Goal: Task Accomplishment & Management: Use online tool/utility

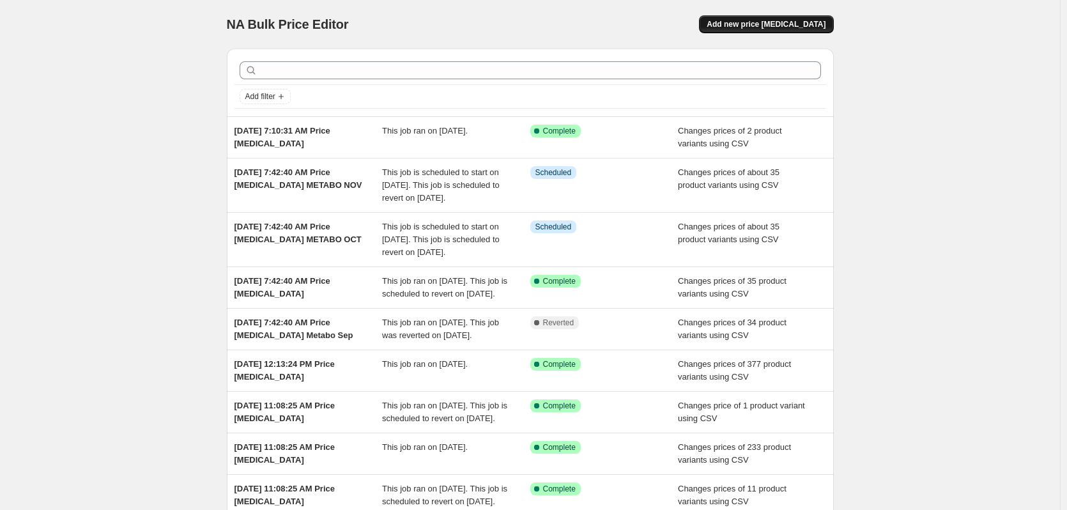
click at [800, 25] on span "Add new price [MEDICAL_DATA]" at bounding box center [765, 24] width 119 height 10
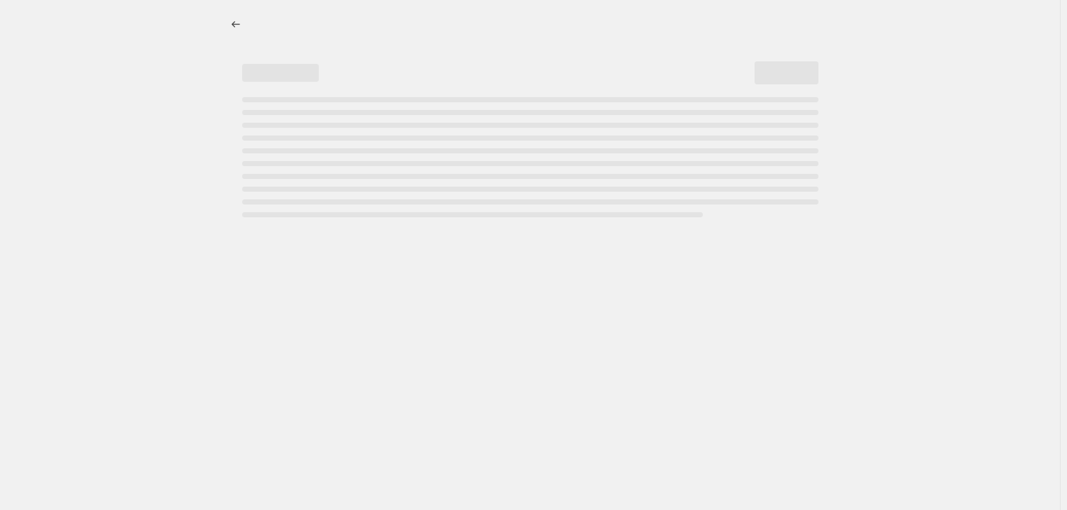
select select "percentage"
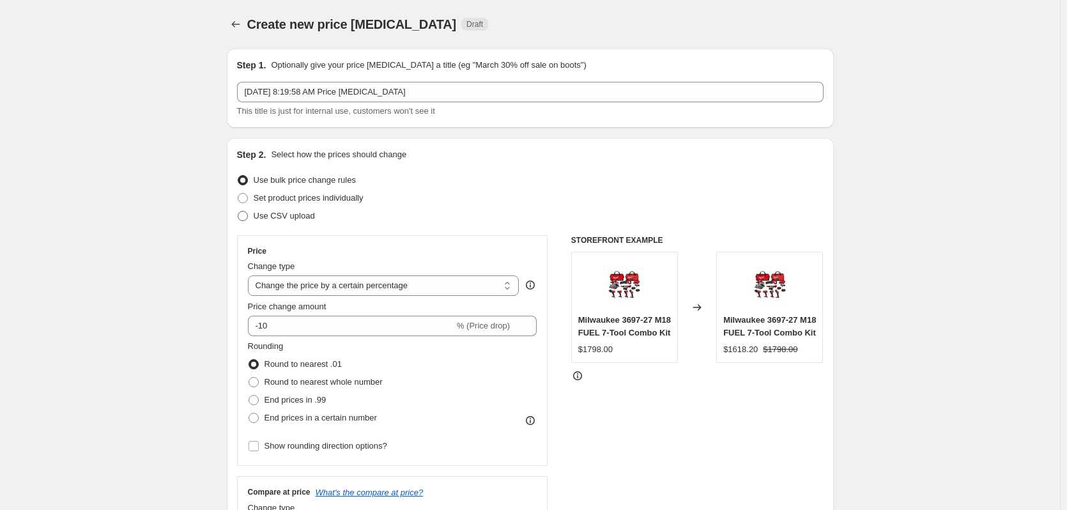
click at [298, 216] on span "Use CSV upload" at bounding box center [284, 216] width 61 height 10
click at [238, 211] on input "Use CSV upload" at bounding box center [238, 211] width 1 height 1
radio input "true"
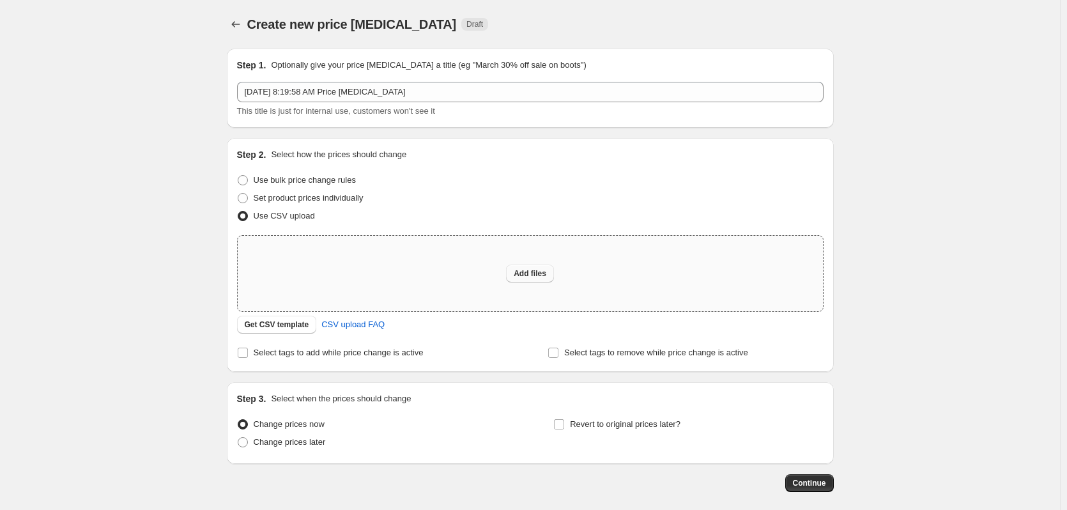
click at [528, 274] on span "Add files" at bounding box center [529, 273] width 33 height 10
type input "C:\fakepath\csv_template 1.csv"
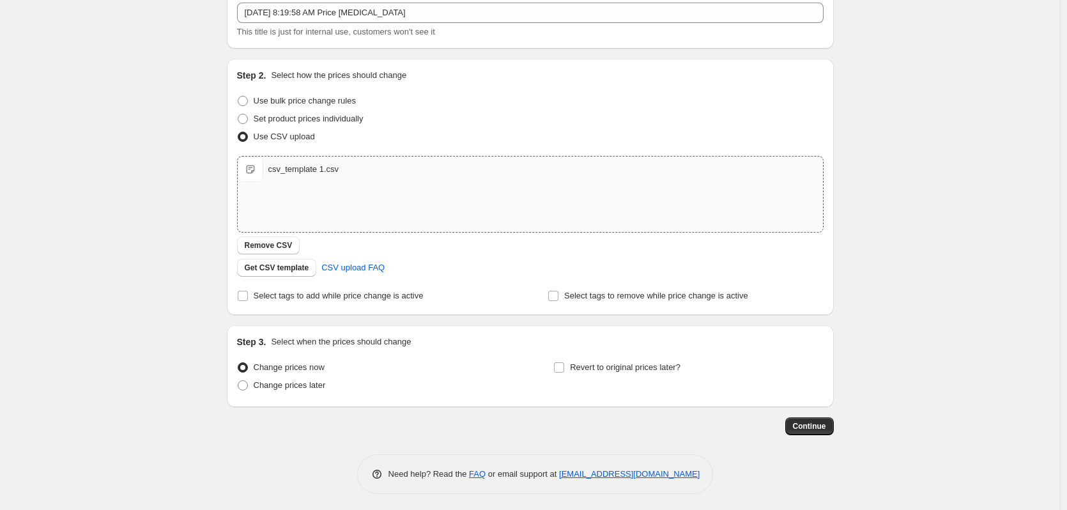
scroll to position [82, 0]
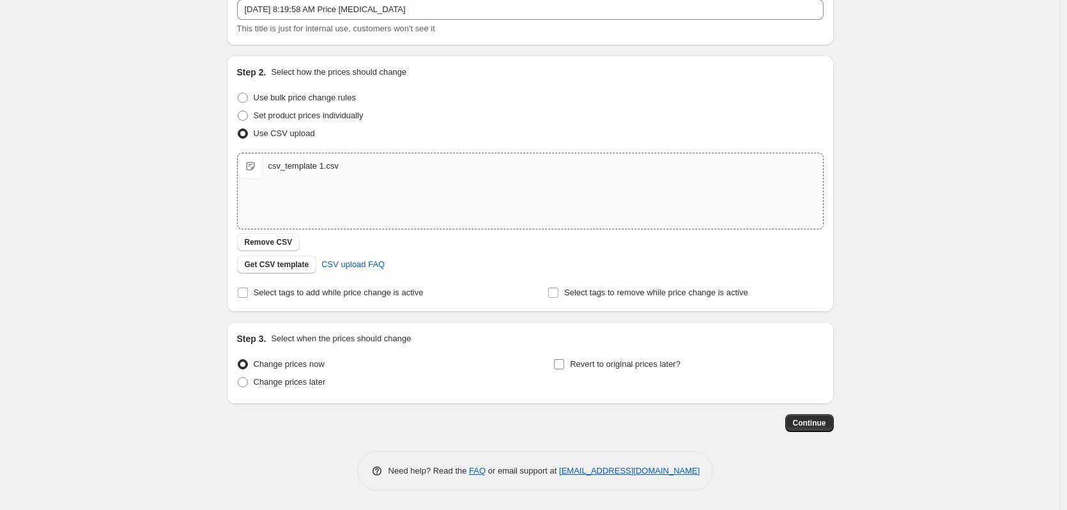
click at [600, 362] on span "Revert to original prices later?" at bounding box center [625, 364] width 110 height 10
click at [564, 362] on input "Revert to original prices later?" at bounding box center [559, 364] width 10 height 10
checkbox input "true"
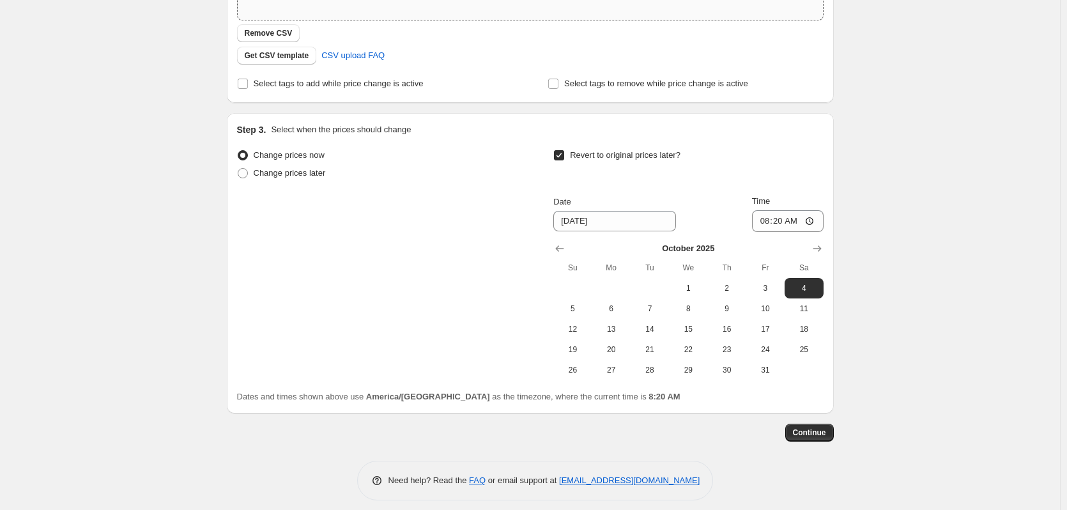
scroll to position [301, 0]
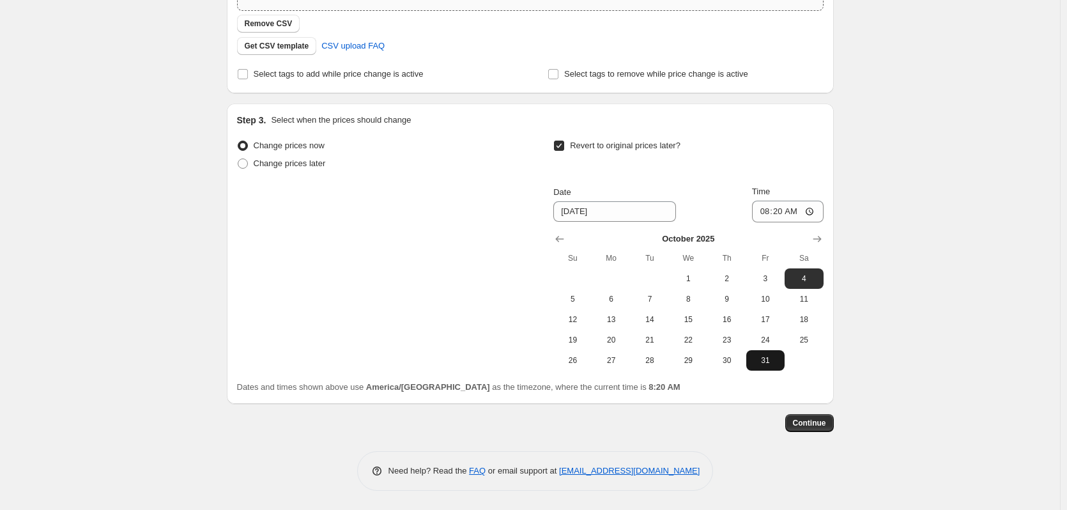
click at [770, 365] on button "31" at bounding box center [765, 360] width 38 height 20
type input "[DATE]"
click at [805, 419] on span "Continue" at bounding box center [809, 423] width 33 height 10
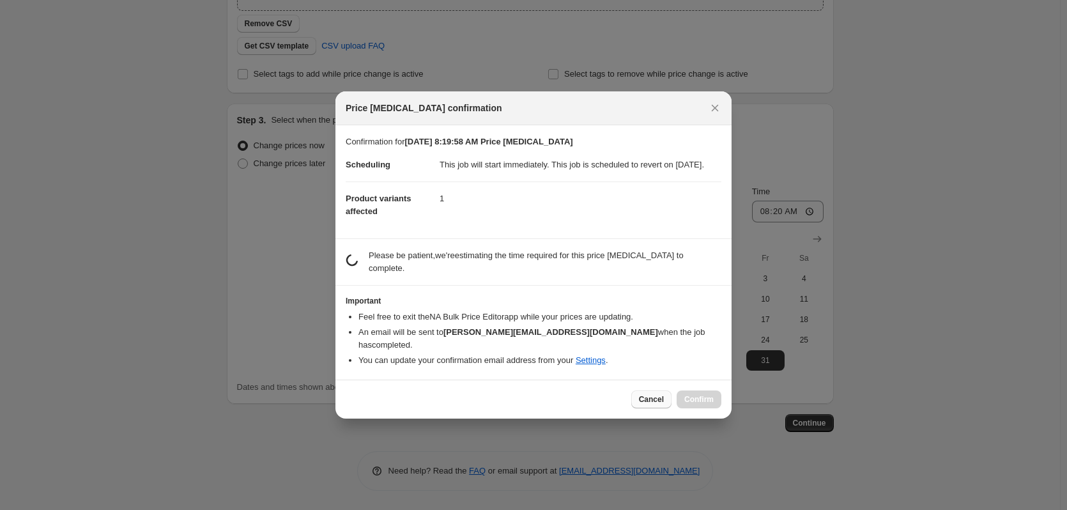
click at [650, 395] on span "Cancel" at bounding box center [651, 399] width 25 height 10
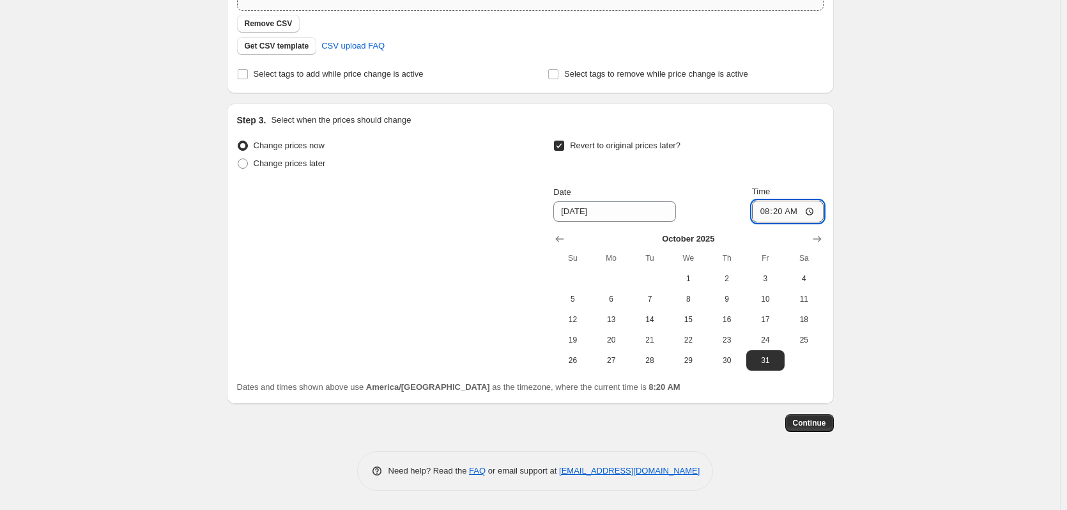
click at [764, 210] on input "08:20" at bounding box center [788, 212] width 72 height 22
type input "12:59"
click at [807, 428] on button "Continue" at bounding box center [809, 423] width 49 height 18
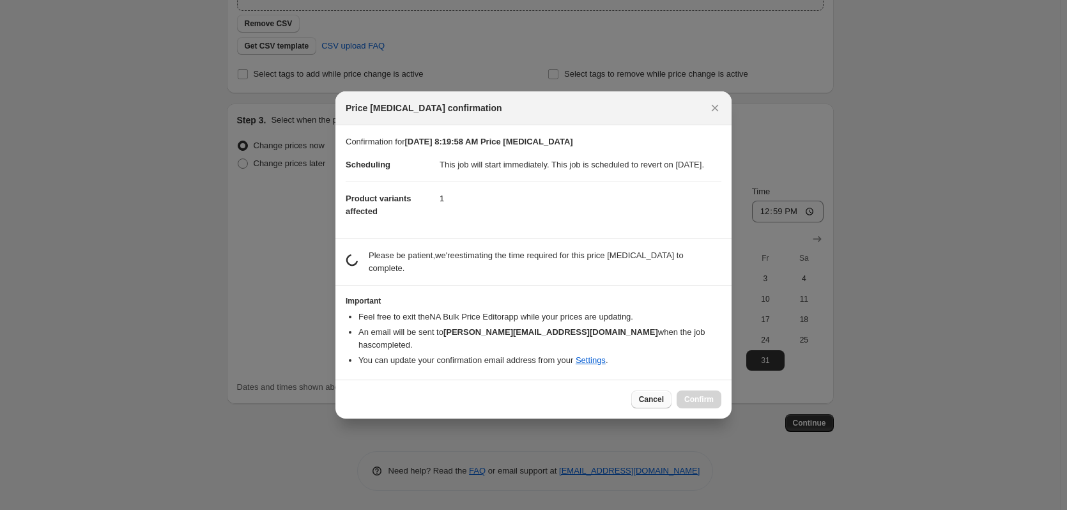
click at [649, 399] on span "Cancel" at bounding box center [651, 399] width 25 height 10
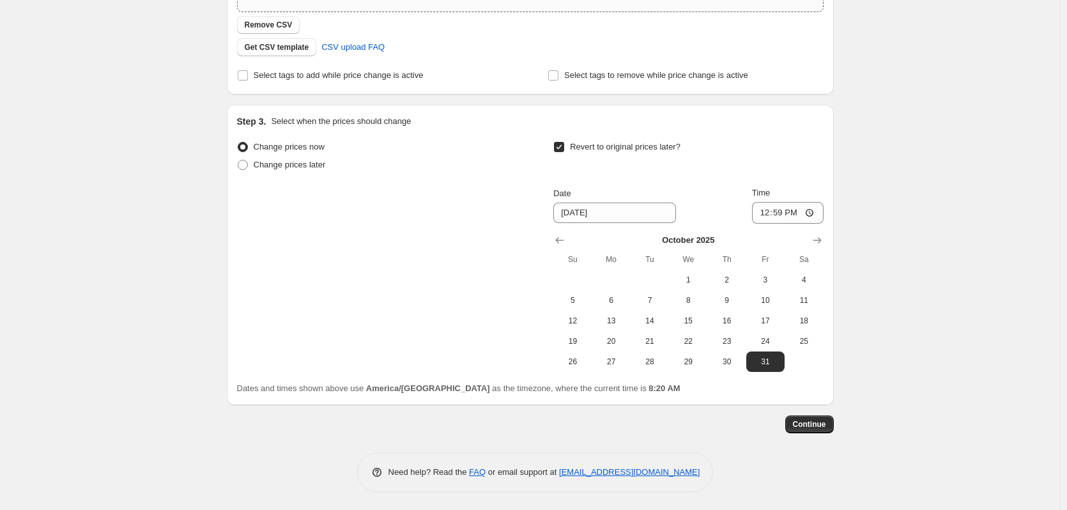
scroll to position [45, 0]
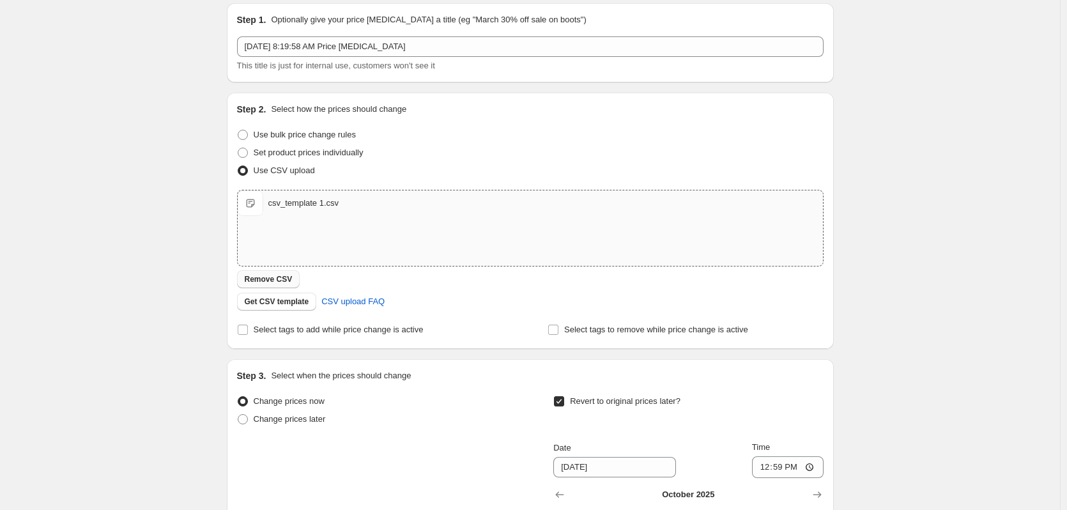
click at [280, 272] on button "Remove CSV" at bounding box center [268, 279] width 63 height 18
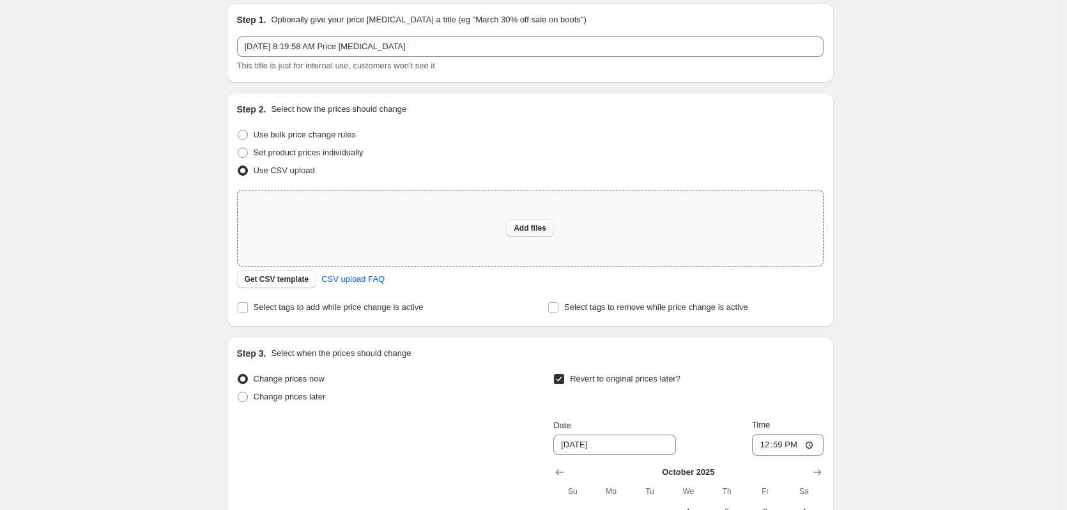
click at [545, 226] on span "Add files" at bounding box center [529, 228] width 33 height 10
type input "C:\fakepath\csv_template 1.csv"
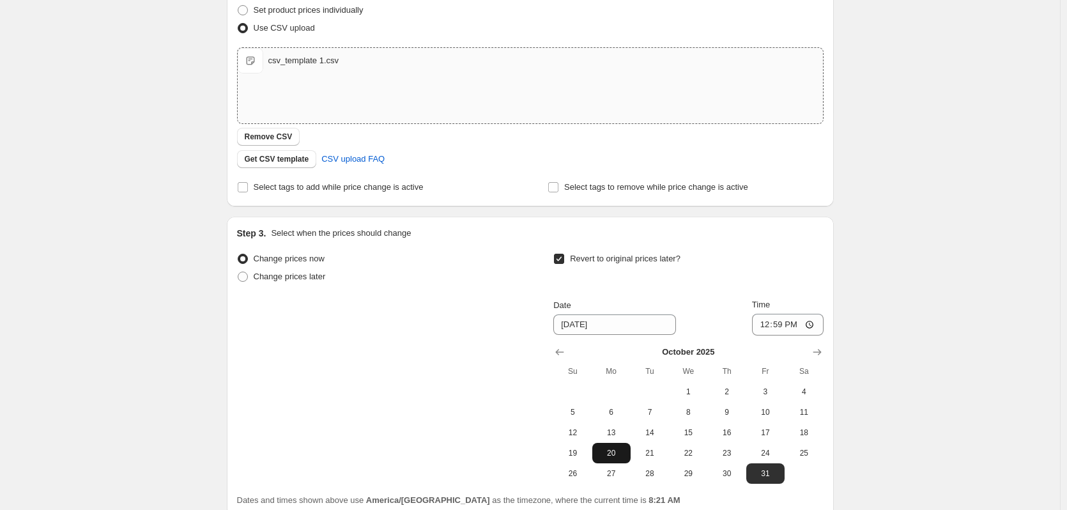
scroll to position [301, 0]
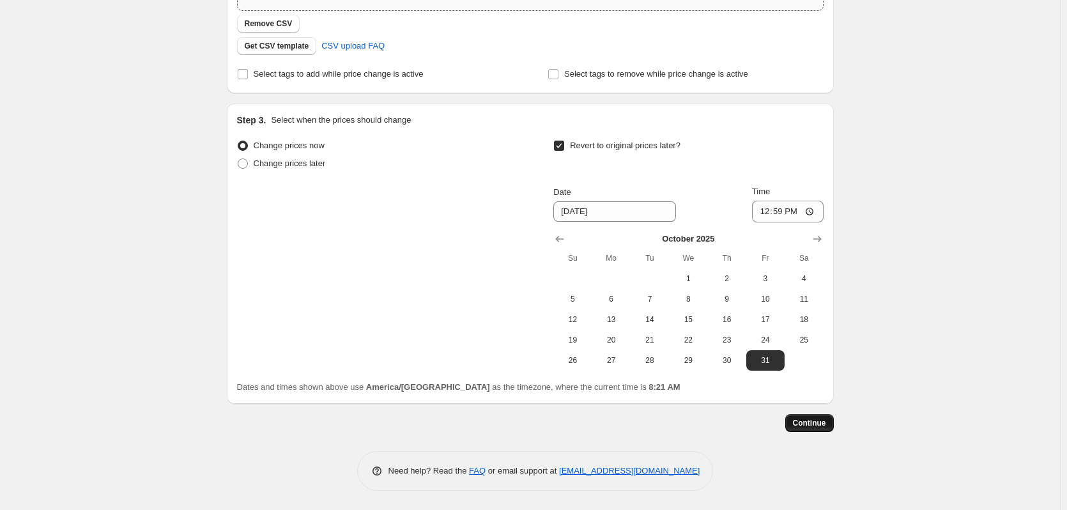
click at [819, 416] on button "Continue" at bounding box center [809, 423] width 49 height 18
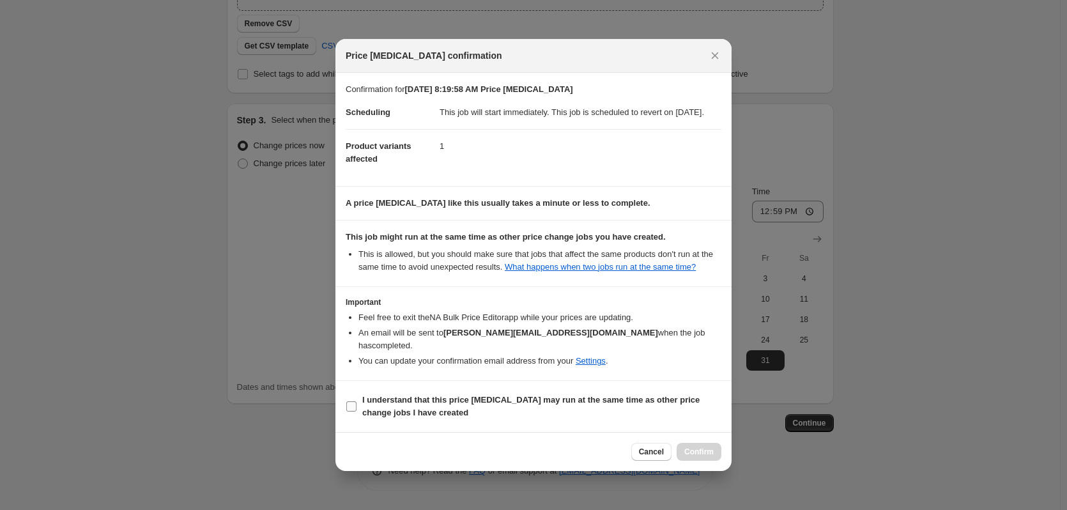
click at [467, 398] on b "I understand that this price [MEDICAL_DATA] may run at the same time as other p…" at bounding box center [530, 406] width 337 height 22
click at [356, 401] on input "I understand that this price [MEDICAL_DATA] may run at the same time as other p…" at bounding box center [351, 406] width 10 height 10
checkbox input "true"
click at [691, 447] on span "Confirm" at bounding box center [698, 451] width 29 height 10
